Goal: Communication & Community: Answer question/provide support

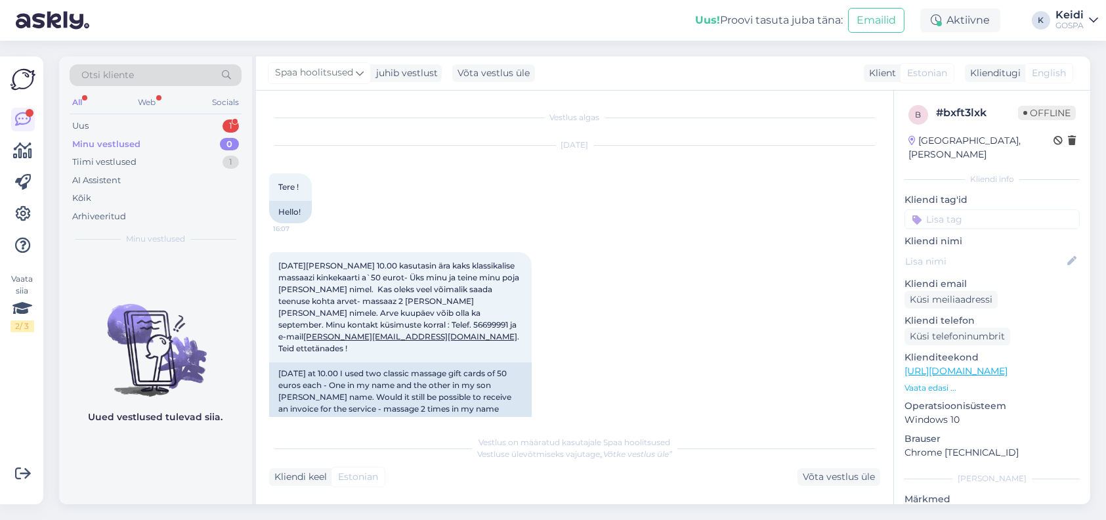
scroll to position [200, 0]
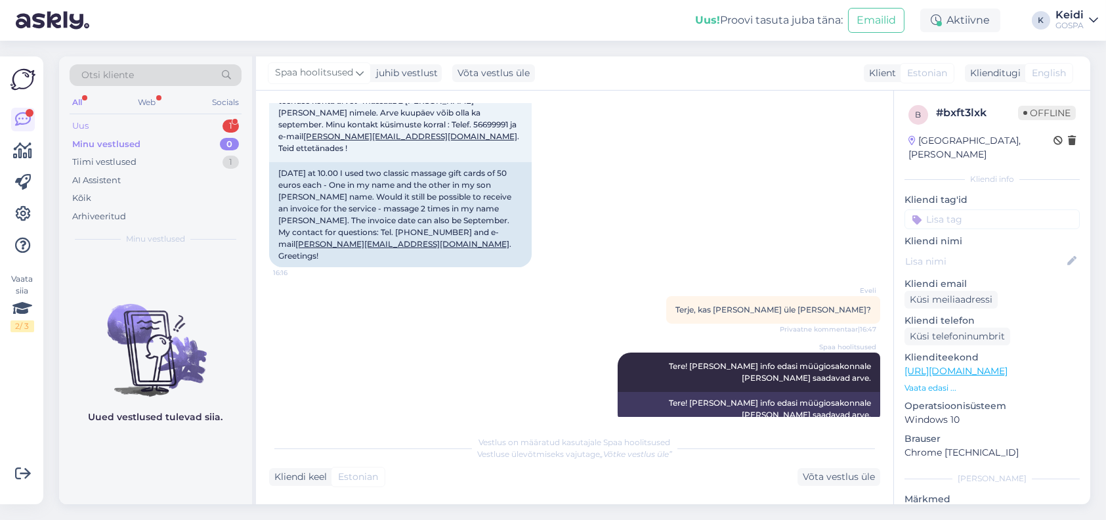
click at [149, 122] on div "Uus 1" at bounding box center [156, 126] width 172 height 18
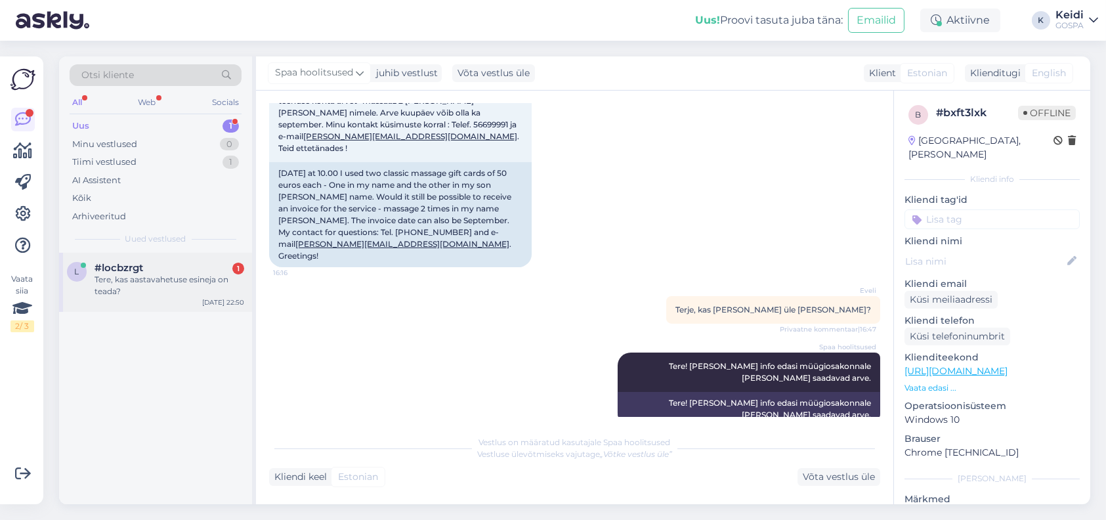
click at [121, 277] on div "Tere, kas aastavahetuse esineja on teada?" at bounding box center [170, 286] width 150 height 24
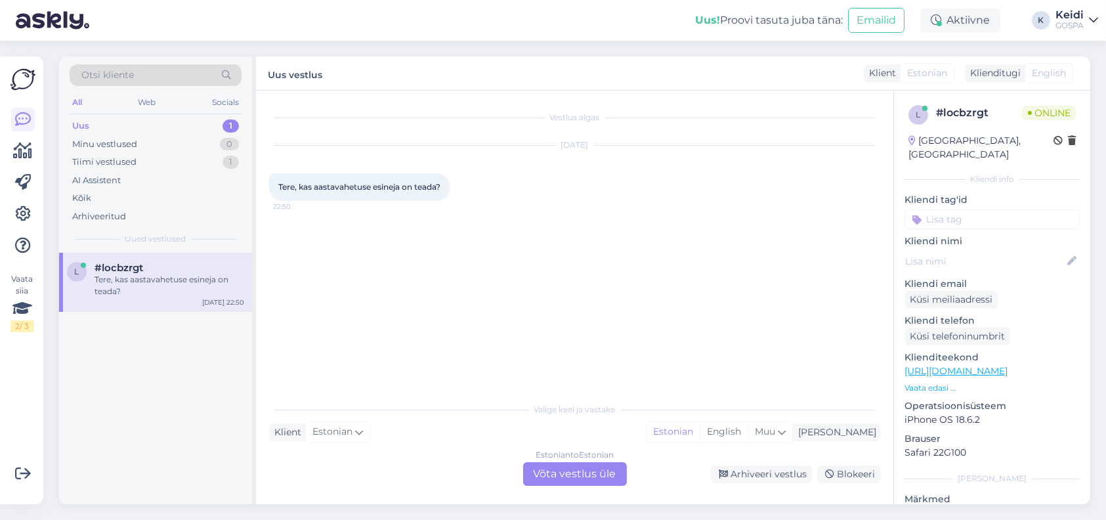
click at [580, 477] on div "Estonian to Estonian Võta vestlus üle" at bounding box center [575, 474] width 104 height 24
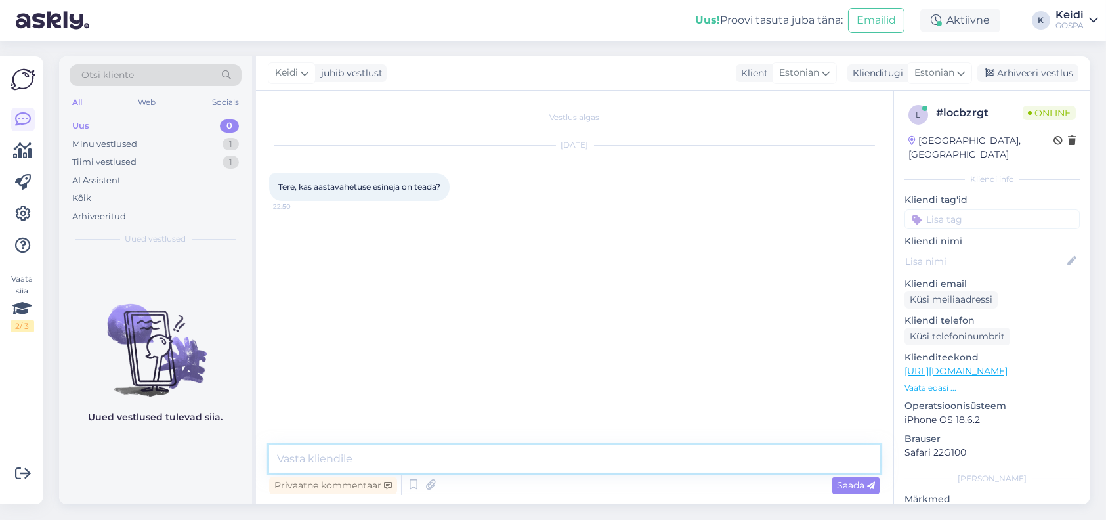
click at [379, 460] on textarea at bounding box center [574, 459] width 611 height 28
paste textarea "[URL][DOMAIN_NAME]"
type textarea "Tere, on teada. [URL][DOMAIN_NAME]"
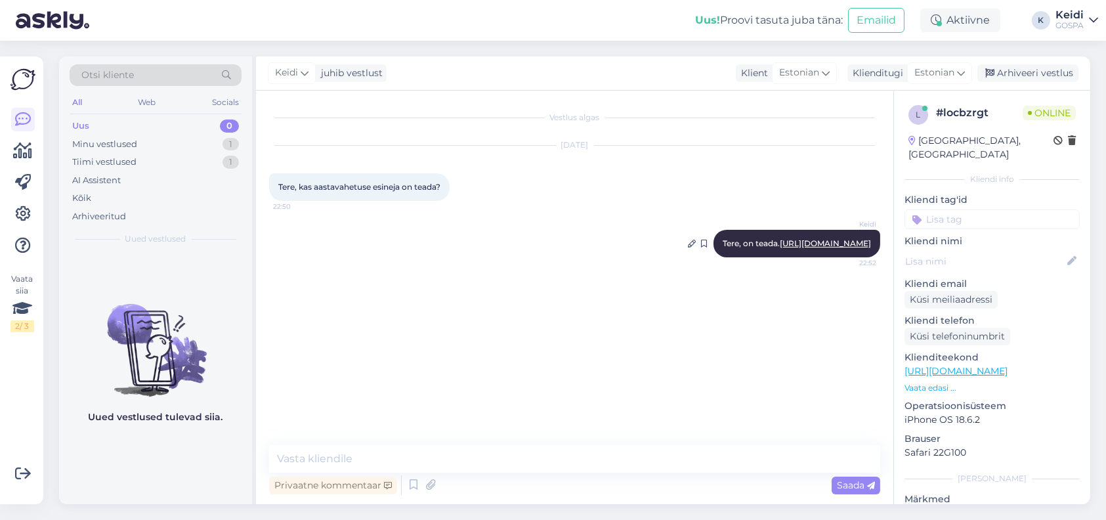
click at [780, 239] on link "[URL][DOMAIN_NAME]" at bounding box center [825, 243] width 91 height 10
click at [366, 469] on textarea at bounding box center [574, 459] width 611 height 28
paste textarea "FUNKIFIZE koos solistide [PERSON_NAME] ja [PERSON_NAME]!"
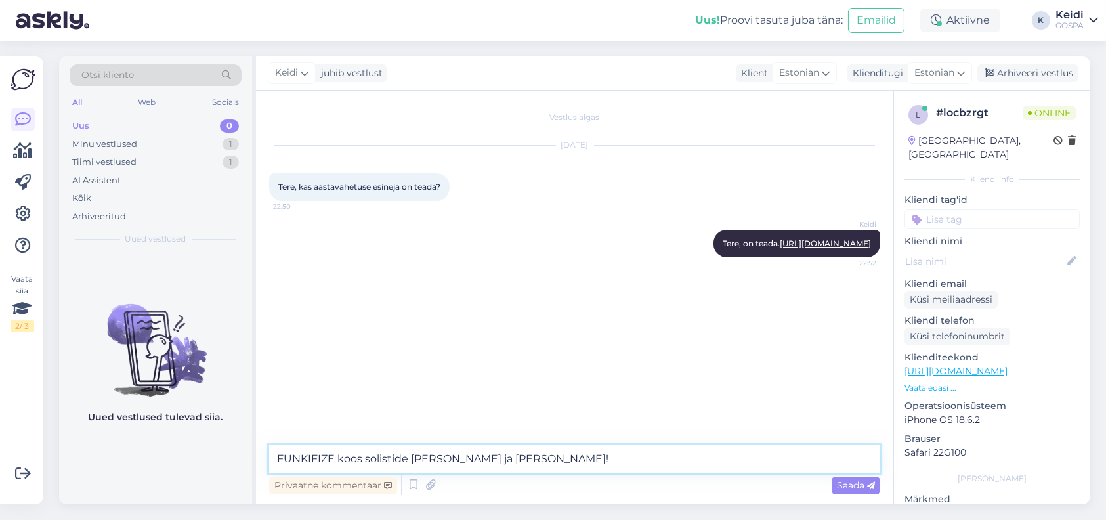
type textarea "FUNKIFIZE koos solistide [PERSON_NAME] ja [PERSON_NAME]!"
click at [845, 488] on span "Saada" at bounding box center [856, 485] width 38 height 12
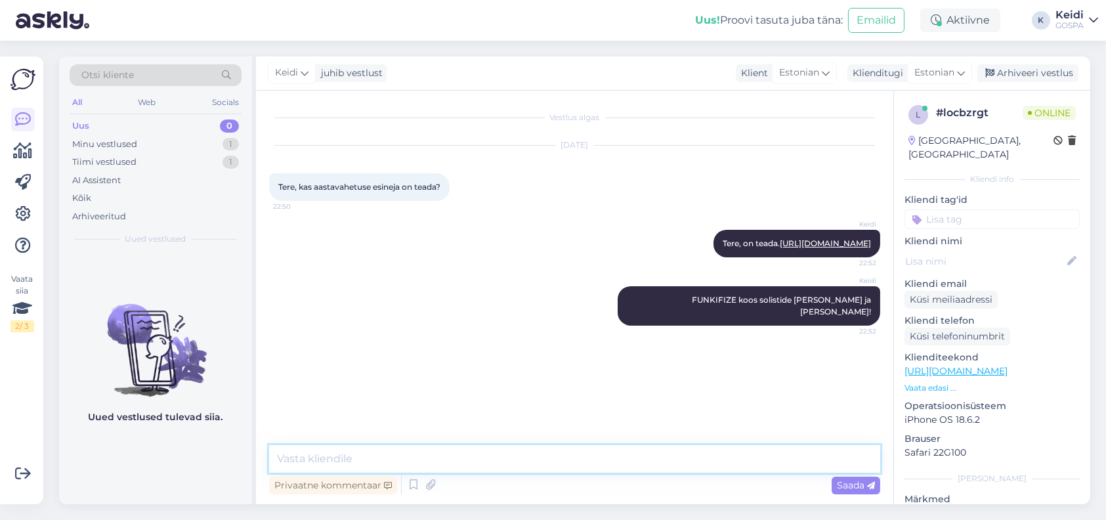
click at [304, 454] on textarea at bounding box center [574, 459] width 611 height 28
click at [476, 461] on textarea "Broneerida saab läbi müügiosakonna [EMAIL_ADDRESS][DOMAIN_NAME]" at bounding box center [574, 459] width 611 height 28
type textarea "Broneerida saab läbi müügiosakonna: [EMAIL_ADDRESS][DOMAIN_NAME]"
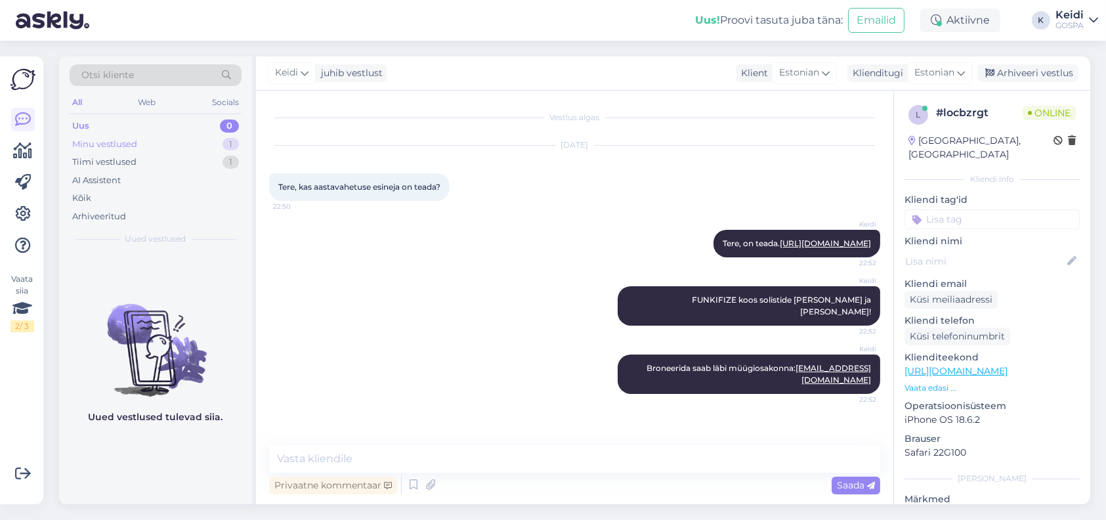
click at [123, 140] on div "Minu vestlused" at bounding box center [104, 144] width 65 height 13
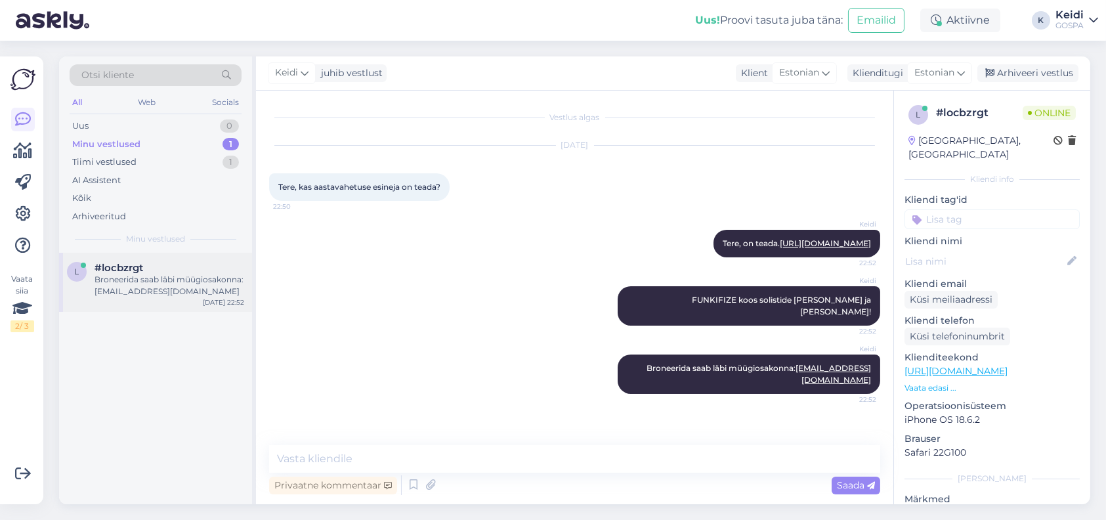
click at [112, 309] on div "l #locbzrgt Broneerida saab läbi müügiosakonna: [EMAIL_ADDRESS][DOMAIN_NAME] [D…" at bounding box center [155, 282] width 193 height 59
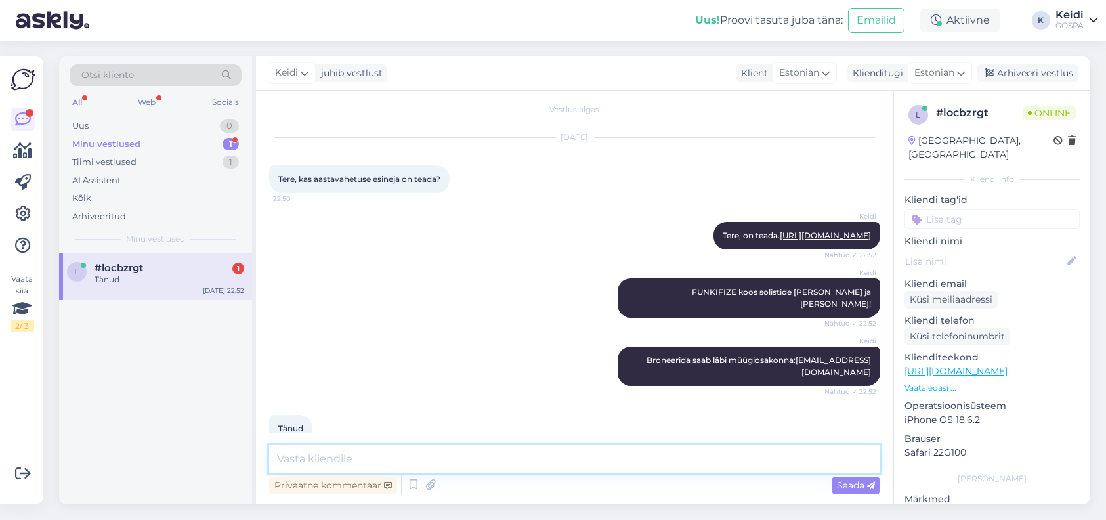
click at [347, 463] on textarea at bounding box center [574, 459] width 611 height 28
type textarea "Palun :)"
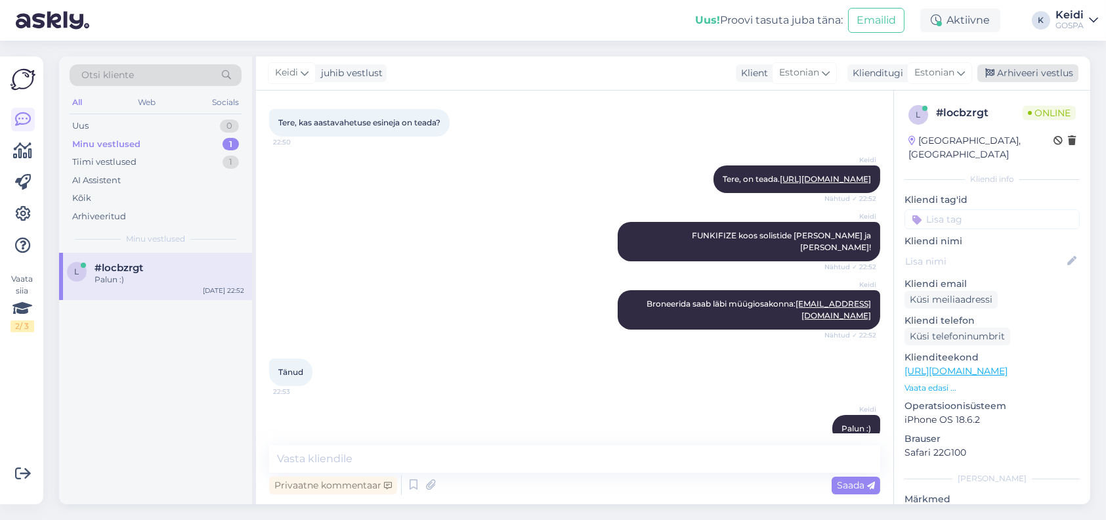
click at [1053, 72] on div "Arhiveeri vestlus" at bounding box center [1028, 73] width 101 height 18
